Goal: Task Accomplishment & Management: Manage account settings

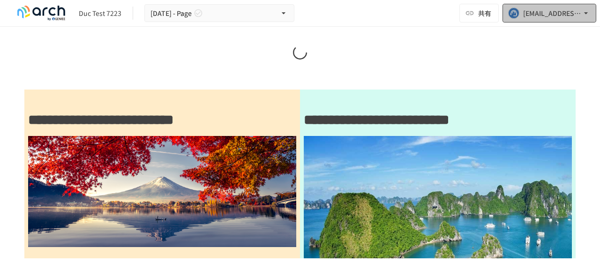
click at [565, 15] on div "[EMAIL_ADDRESS][DOMAIN_NAME]" at bounding box center [552, 14] width 58 height 12
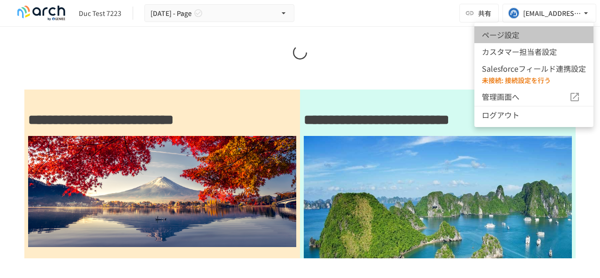
click at [538, 30] on li "ページ設定" at bounding box center [533, 34] width 119 height 17
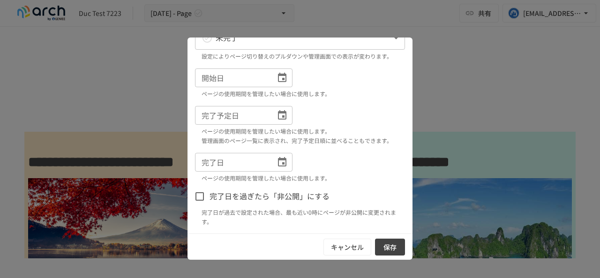
scroll to position [167, 0]
click at [330, 244] on button "キャンセル" at bounding box center [347, 247] width 48 height 17
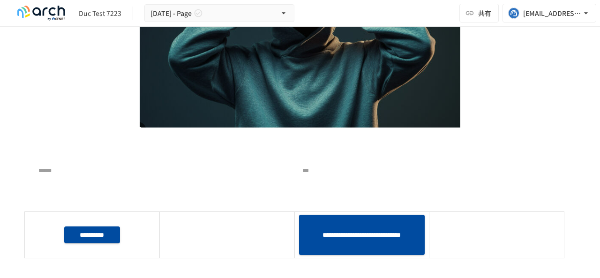
scroll to position [422, 0]
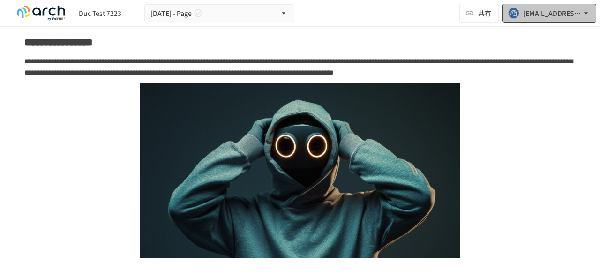
click at [538, 18] on div "[EMAIL_ADDRESS][DOMAIN_NAME]" at bounding box center [552, 14] width 58 height 12
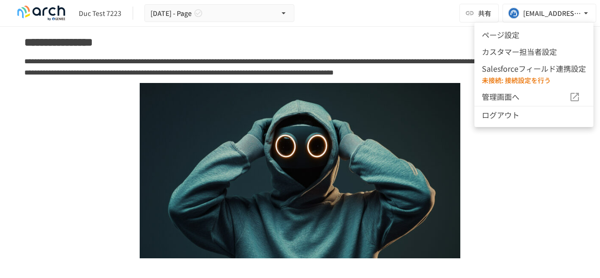
click at [520, 52] on li "カスタマー担当者設定" at bounding box center [533, 51] width 119 height 17
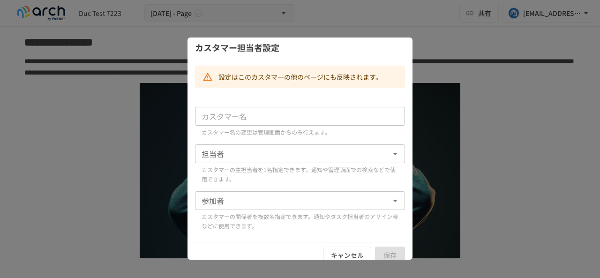
type input "**********"
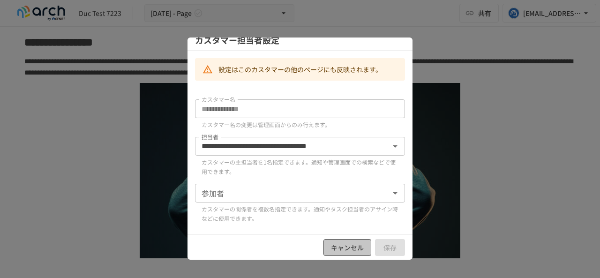
click at [341, 248] on button "キャンセル" at bounding box center [347, 247] width 48 height 17
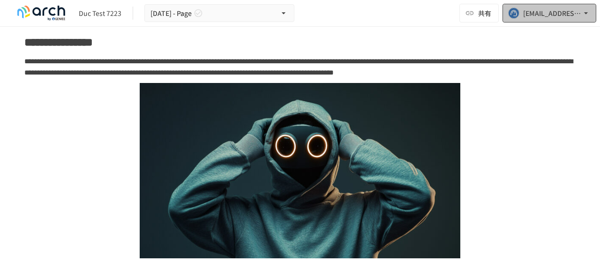
click at [567, 10] on div "[EMAIL_ADDRESS][DOMAIN_NAME]" at bounding box center [552, 14] width 58 height 12
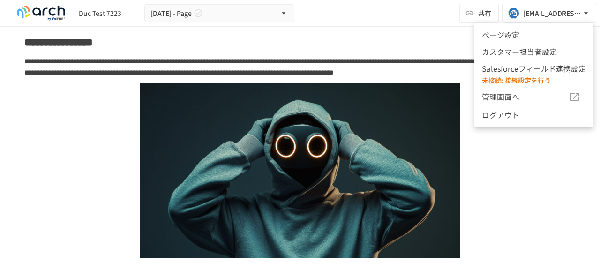
click at [482, 194] on div at bounding box center [300, 139] width 600 height 278
